Goal: Entertainment & Leisure: Consume media (video, audio)

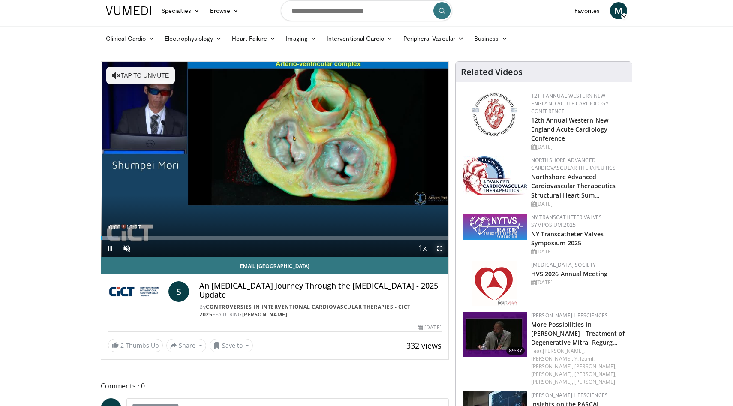
click at [440, 250] on span "Video Player" at bounding box center [439, 248] width 17 height 17
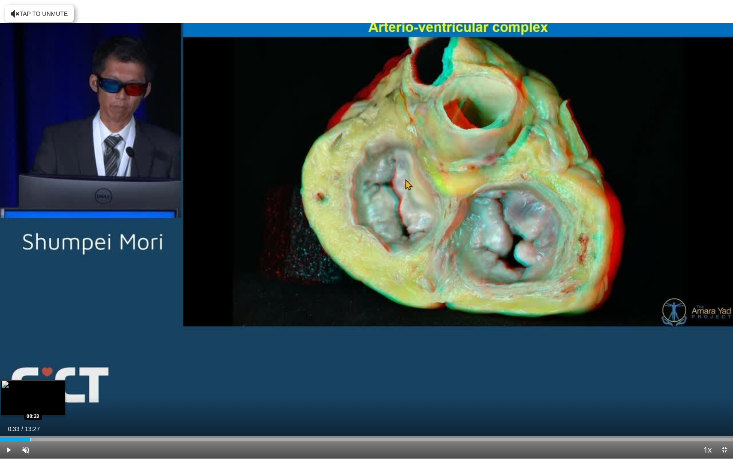
click at [30, 406] on div "Progress Bar" at bounding box center [30, 438] width 1 height 3
click at [39, 406] on div "Progress Bar" at bounding box center [39, 438] width 1 height 3
click at [27, 406] on span "Video Player" at bounding box center [25, 449] width 17 height 17
click at [11, 406] on span "Video Player" at bounding box center [8, 449] width 17 height 17
click at [727, 406] on span "Video Player" at bounding box center [724, 449] width 17 height 17
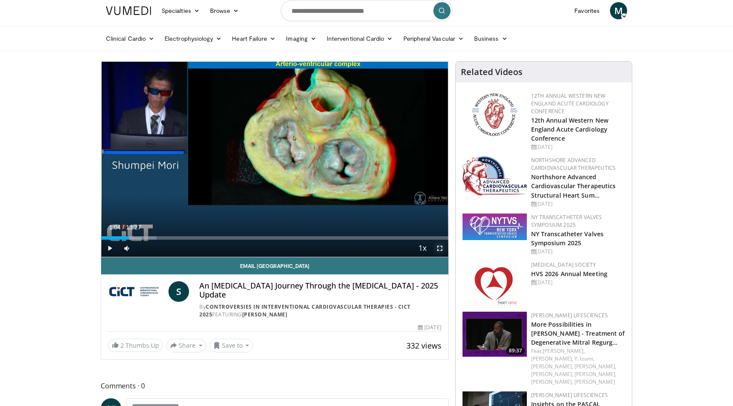
click at [443, 249] on span "Video Player" at bounding box center [439, 248] width 17 height 17
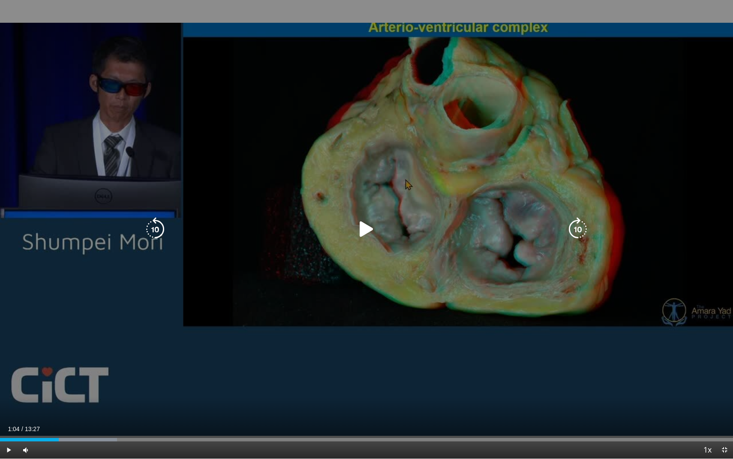
click at [371, 234] on icon "Video Player" at bounding box center [367, 229] width 24 height 24
click at [365, 230] on icon "Video Player" at bounding box center [367, 229] width 24 height 24
click at [370, 234] on icon "Video Player" at bounding box center [367, 229] width 24 height 24
click at [371, 223] on icon "Video Player" at bounding box center [367, 229] width 24 height 24
click at [382, 238] on div "10 seconds Tap to unmute" at bounding box center [366, 229] width 733 height 458
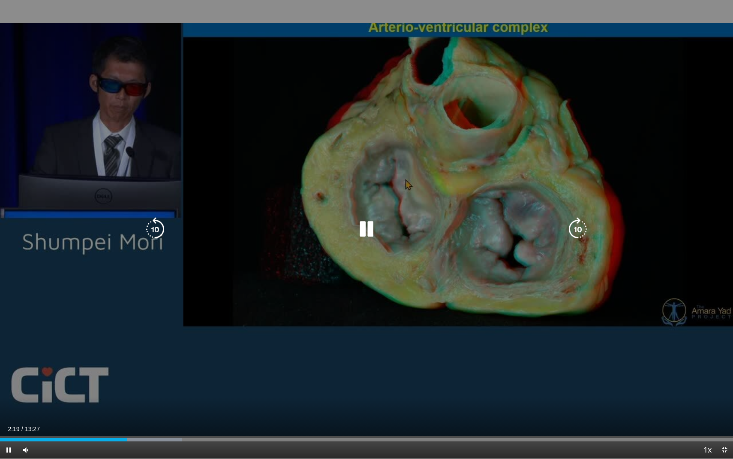
click at [365, 224] on icon "Video Player" at bounding box center [367, 229] width 24 height 24
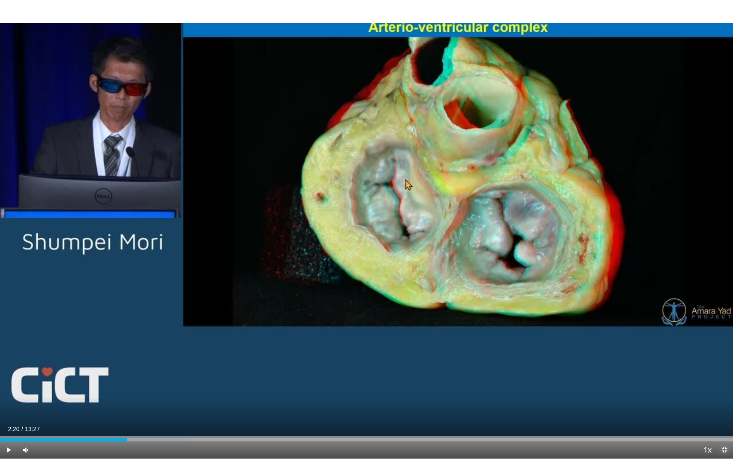
click at [725, 406] on span "Video Player" at bounding box center [724, 449] width 17 height 17
